Goal: Task Accomplishment & Management: Complete application form

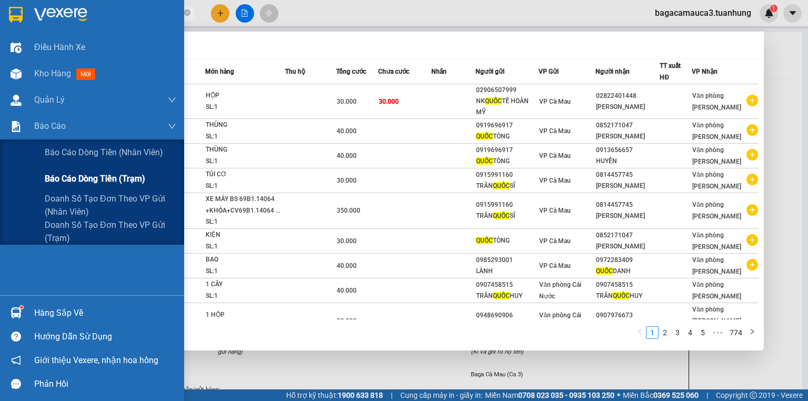
click at [86, 179] on span "Báo cáo dòng tiền (trạm)" at bounding box center [95, 178] width 100 height 13
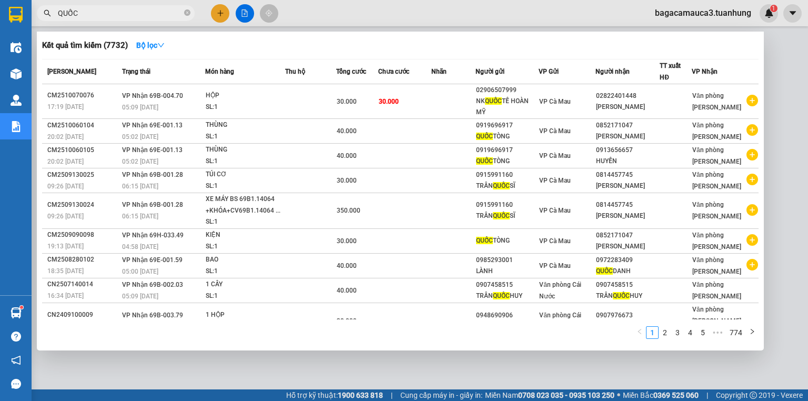
click at [775, 57] on div at bounding box center [404, 200] width 808 height 401
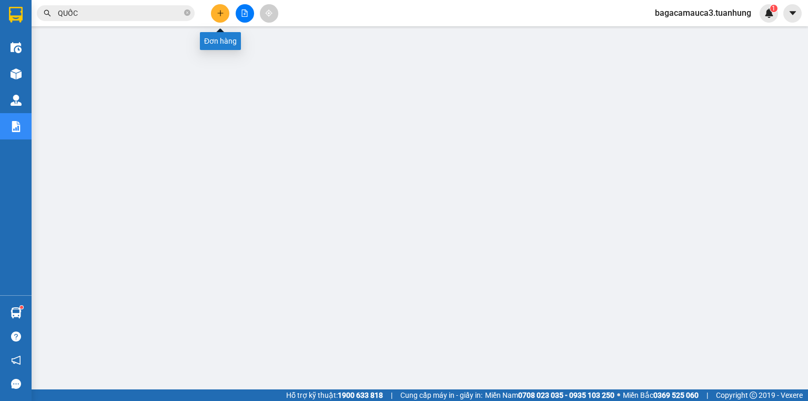
click at [214, 7] on button at bounding box center [220, 13] width 18 height 18
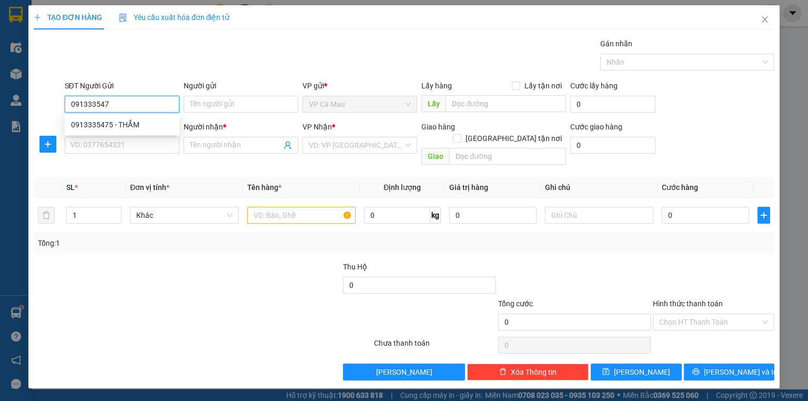
type input "0913335475"
click at [120, 124] on div "0913335475 - THẮM" at bounding box center [122, 125] width 102 height 12
type input "THẮM"
type input "0913335475"
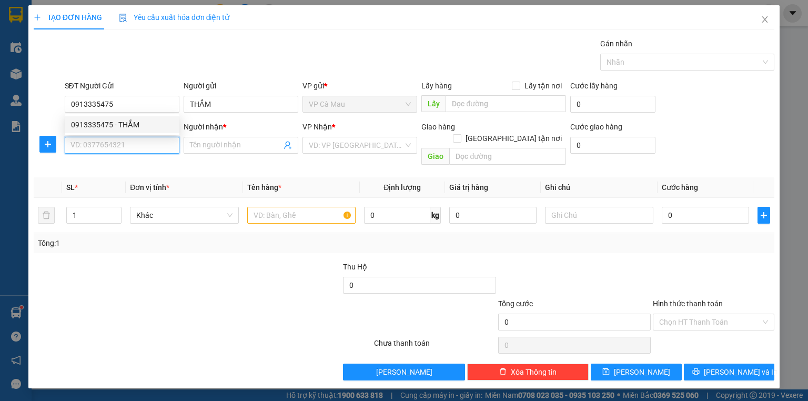
click at [128, 145] on input "SĐT Người Nhận *" at bounding box center [122, 145] width 115 height 17
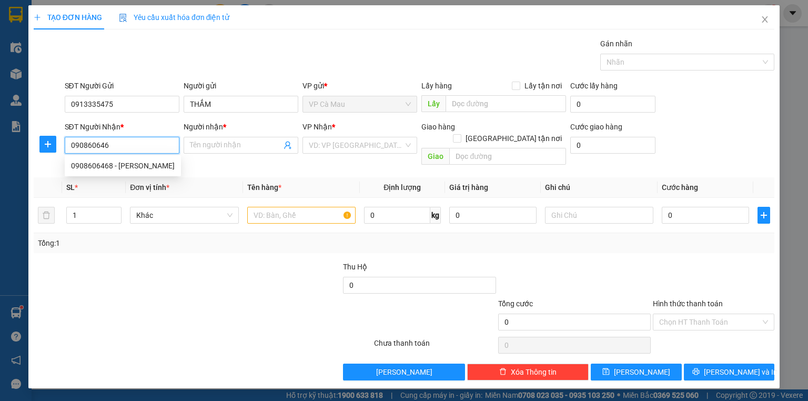
type input "0908606468"
click at [149, 172] on div "0908606468 - [PERSON_NAME]" at bounding box center [123, 165] width 116 height 17
type input "[PERSON_NAME]"
type input "0908606468"
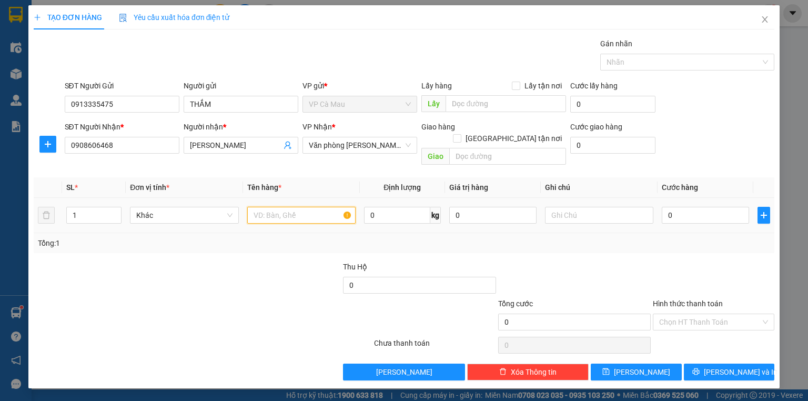
click at [310, 207] on input "text" at bounding box center [301, 215] width 108 height 17
type input "THÙNG"
click at [708, 198] on td "0" at bounding box center [706, 215] width 96 height 35
click at [701, 207] on input "0" at bounding box center [705, 215] width 87 height 17
type input "+3"
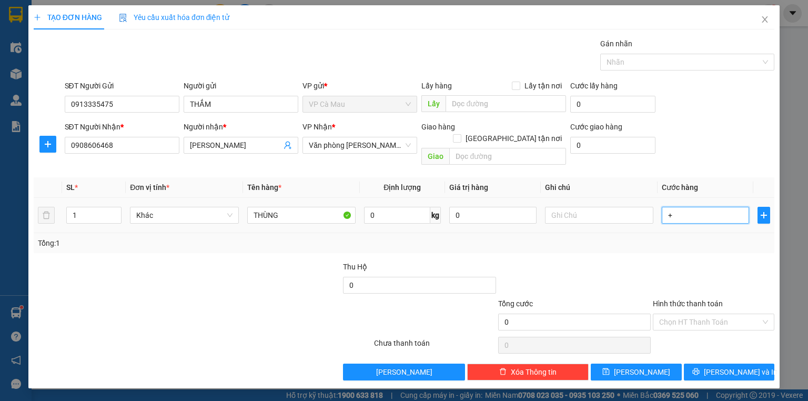
type input "3"
type input "+30"
type input "30"
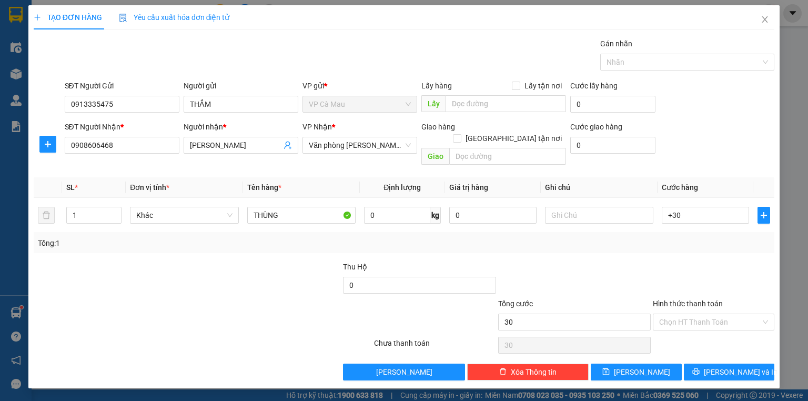
type input "30.000"
click at [692, 299] on label "Hình thức thanh toán" at bounding box center [688, 303] width 70 height 8
click at [692, 314] on input "Hình thức thanh toán" at bounding box center [710, 322] width 102 height 16
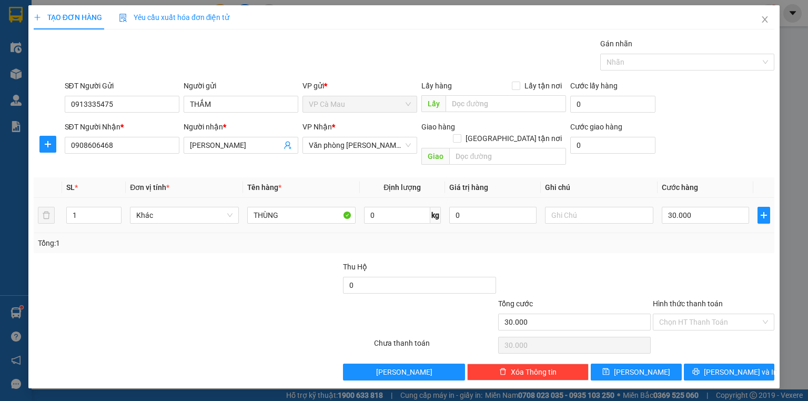
click at [619, 215] on td at bounding box center [599, 215] width 117 height 35
drag, startPoint x: 728, startPoint y: 358, endPoint x: 719, endPoint y: 345, distance: 15.6
click at [728, 366] on span "[PERSON_NAME] và In" at bounding box center [741, 372] width 74 height 12
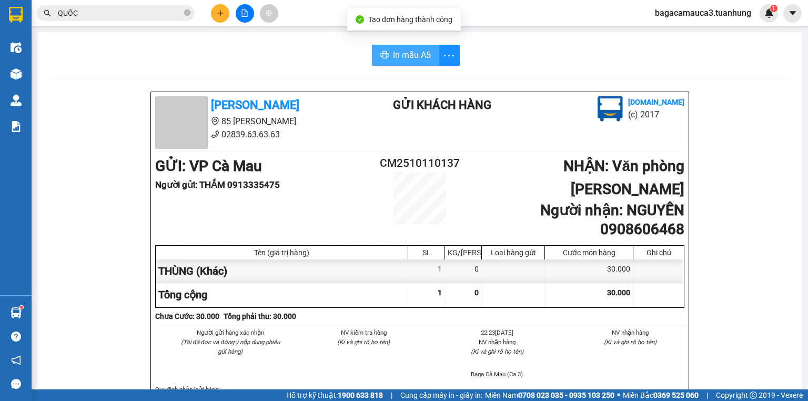
click at [411, 53] on span "In mẫu A5" at bounding box center [412, 54] width 38 height 13
click at [398, 57] on span "In mẫu A5" at bounding box center [412, 54] width 38 height 13
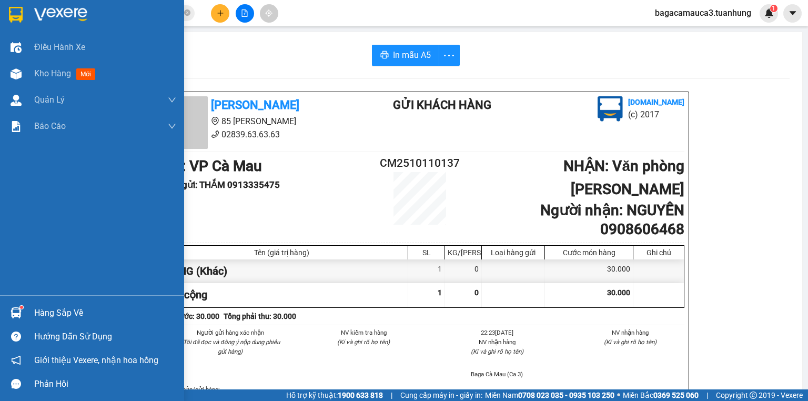
click at [13, 307] on img at bounding box center [16, 312] width 11 height 11
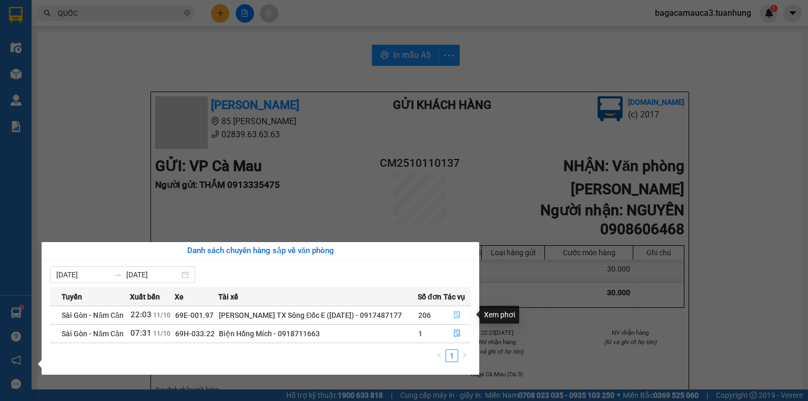
click at [457, 316] on icon "file-done" at bounding box center [456, 314] width 7 height 7
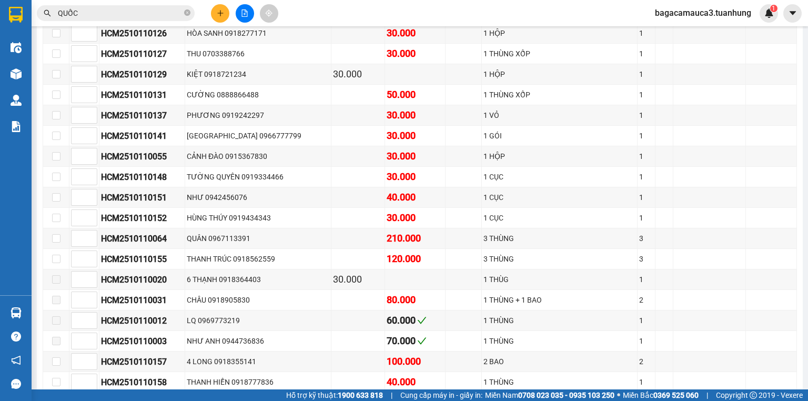
scroll to position [2609, 0]
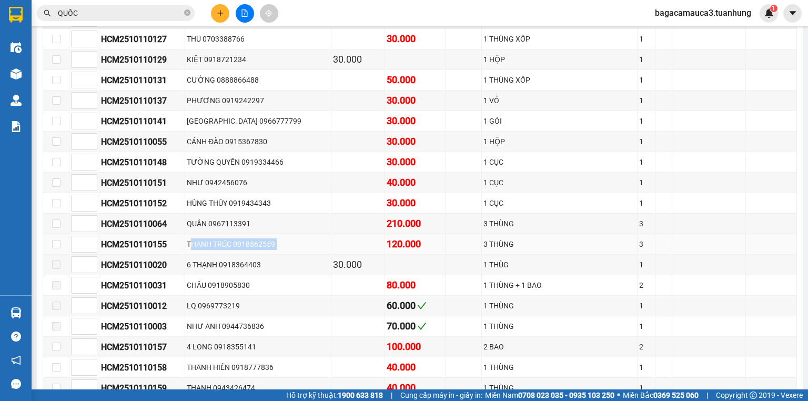
drag, startPoint x: 192, startPoint y: 213, endPoint x: 355, endPoint y: 220, distance: 163.3
click at [355, 234] on tr "HCM2510110155 THANH TRÚC 0918562559 120.000 3 THÙNG 3" at bounding box center [420, 244] width 754 height 21
click at [727, 234] on td at bounding box center [709, 244] width 73 height 21
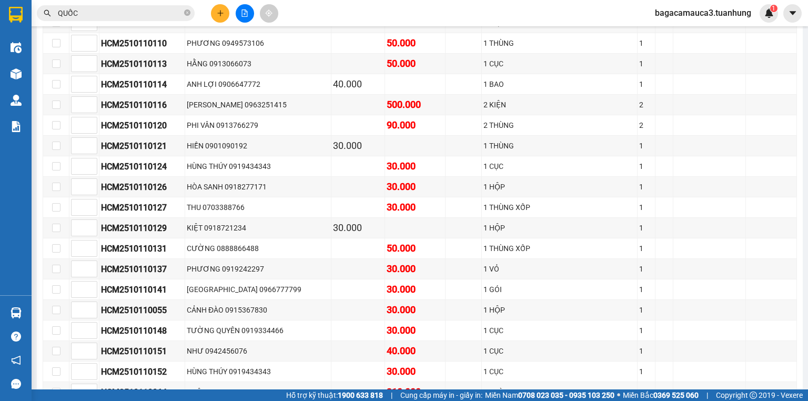
scroll to position [2443, 0]
